Goal: Task Accomplishment & Management: Manage account settings

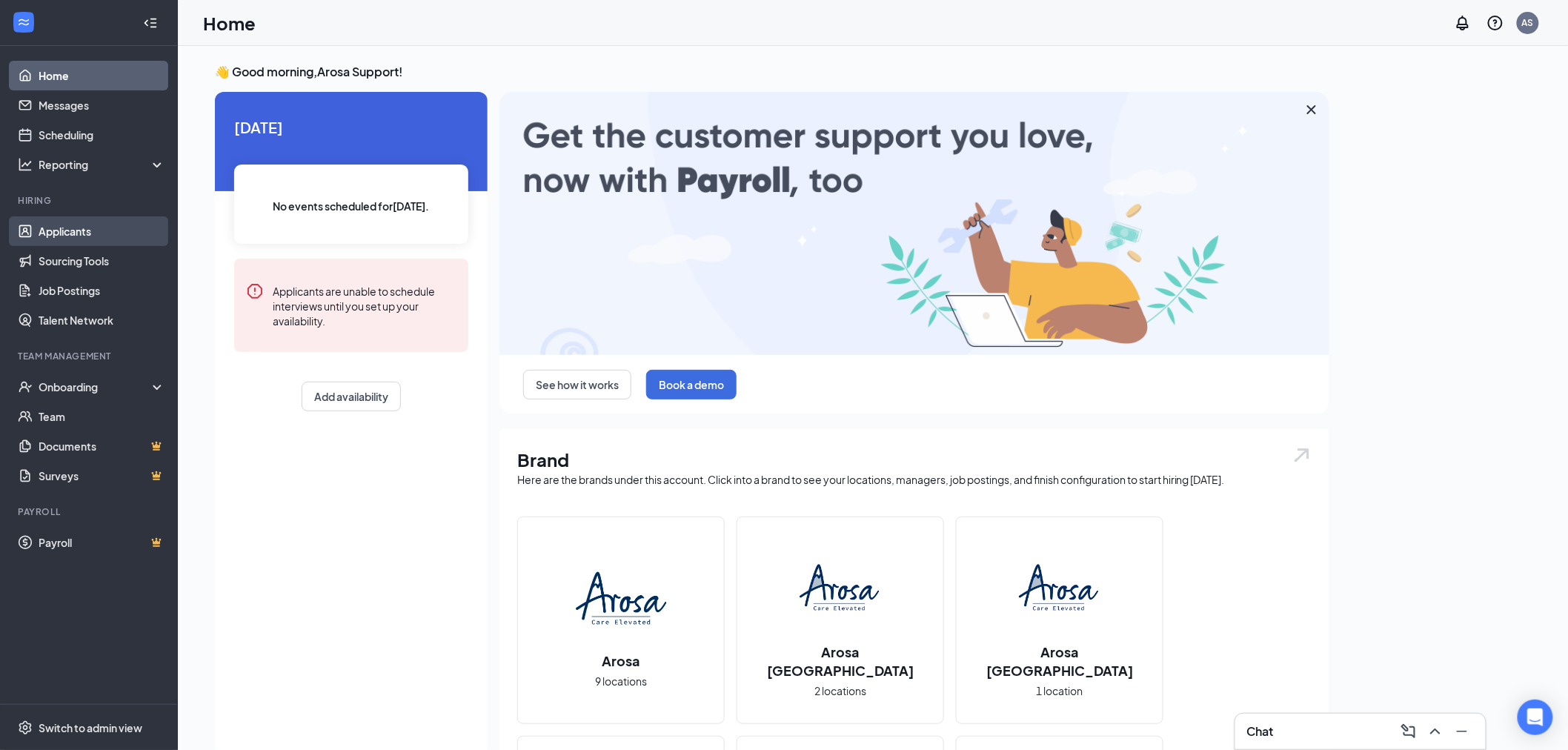
click at [61, 238] on link "Applicants" at bounding box center [101, 232] width 126 height 30
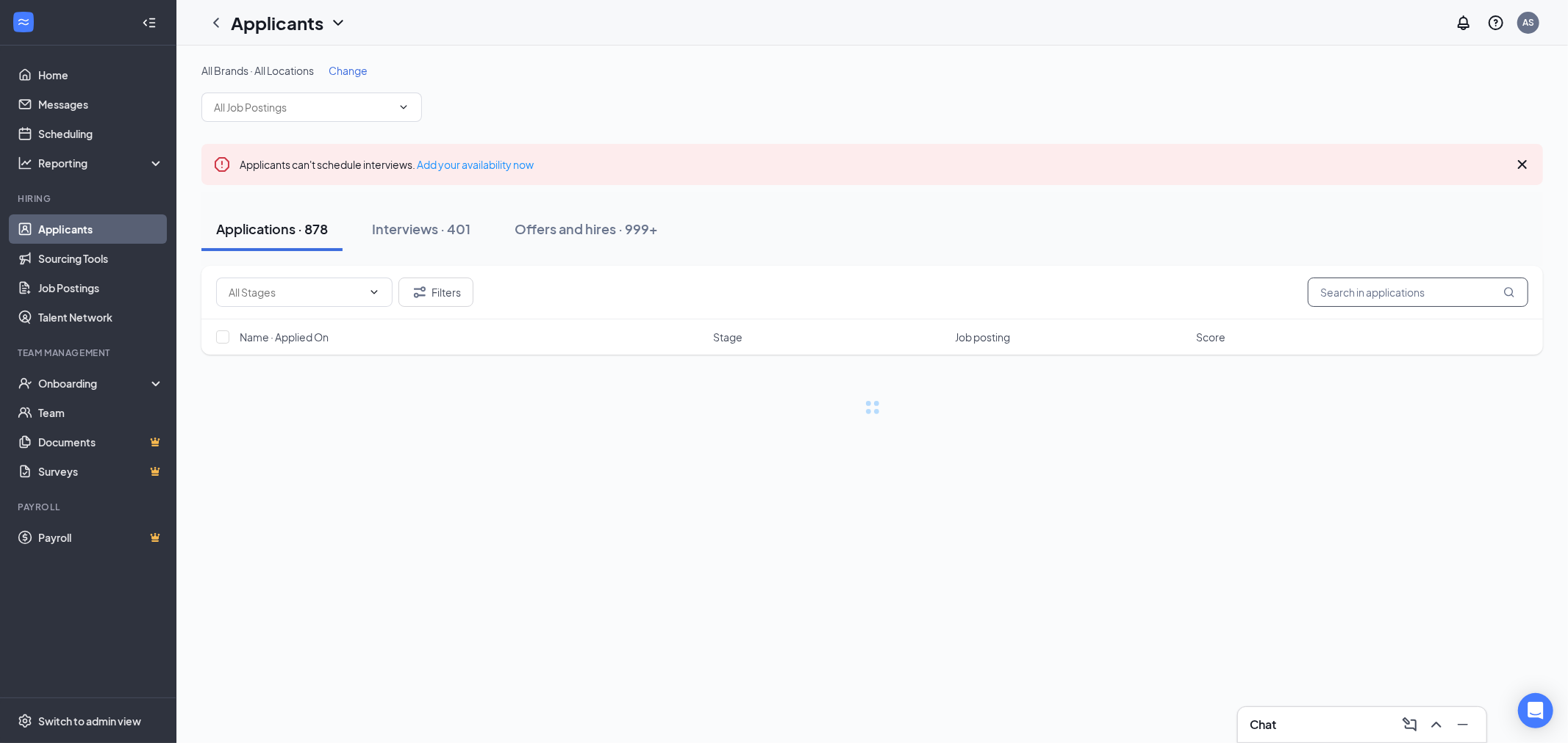
click at [1374, 295] on input "text" at bounding box center [1418, 292] width 220 height 29
type input "[PERSON_NAME]"
click at [934, 593] on link "Offers and hires" at bounding box center [922, 593] width 77 height 13
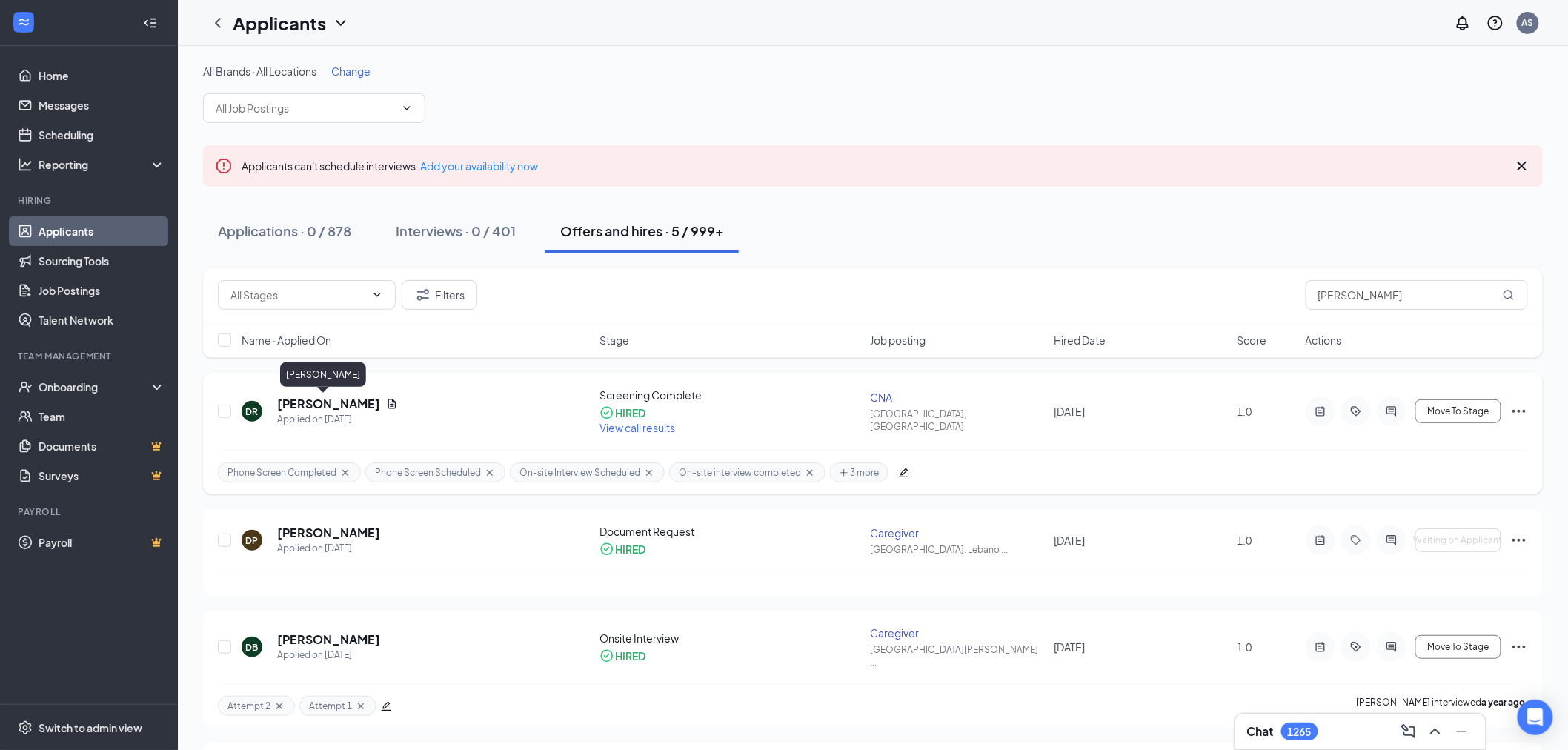
click at [302, 401] on h5 "[PERSON_NAME]" at bounding box center [328, 405] width 103 height 17
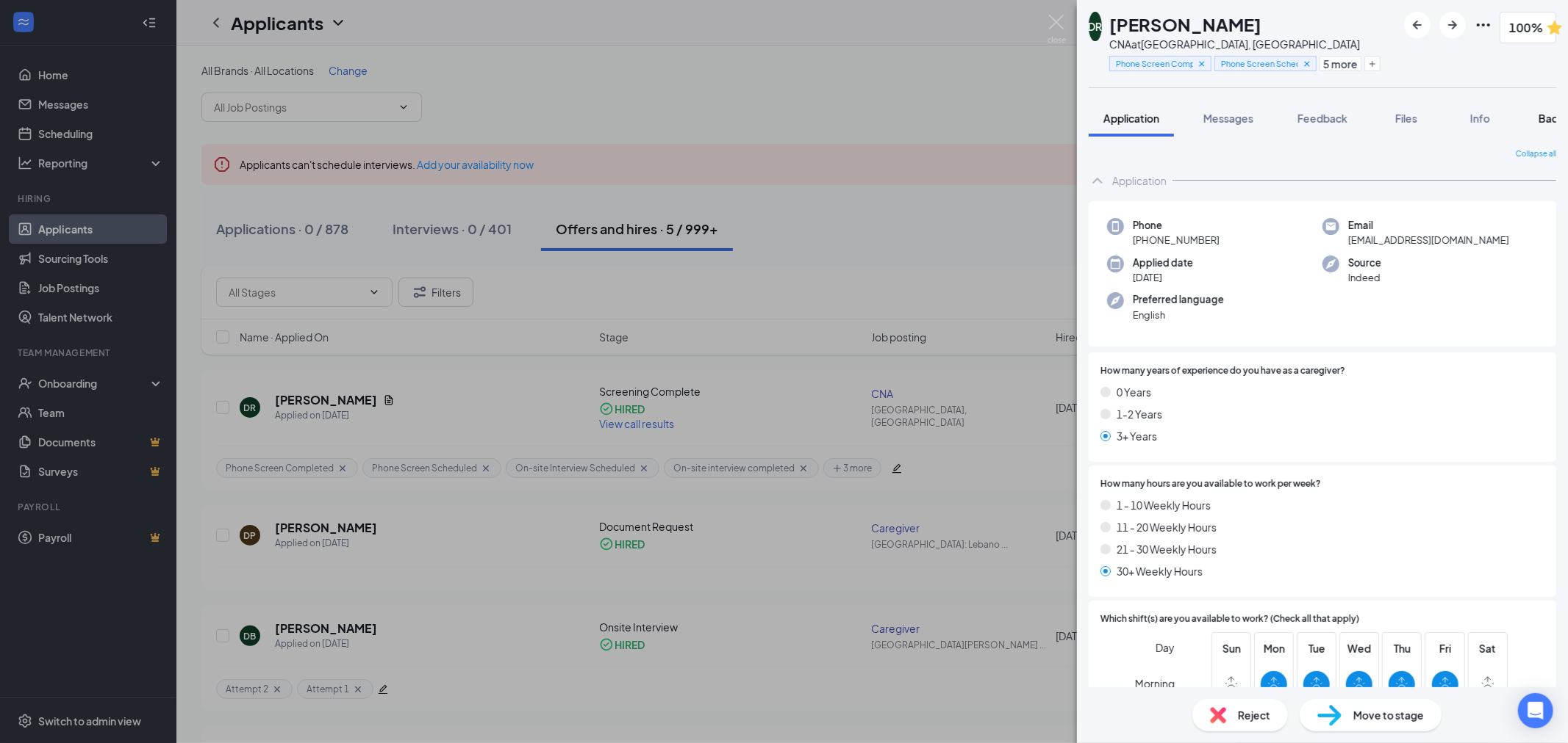
click at [1544, 120] on span "Background" at bounding box center [1568, 118] width 60 height 13
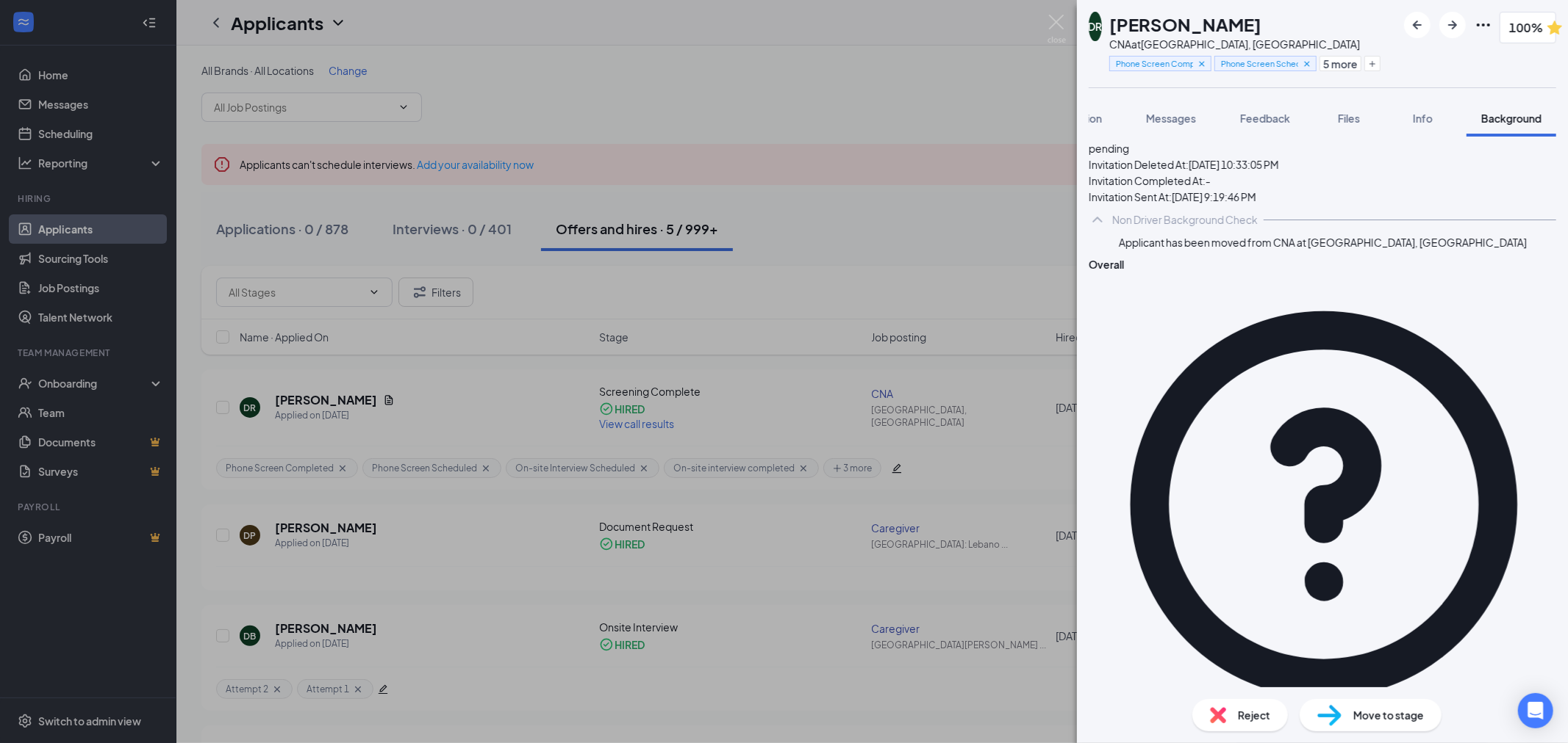
scroll to position [515, 0]
